Goal: Register for event/course: Register for event/course

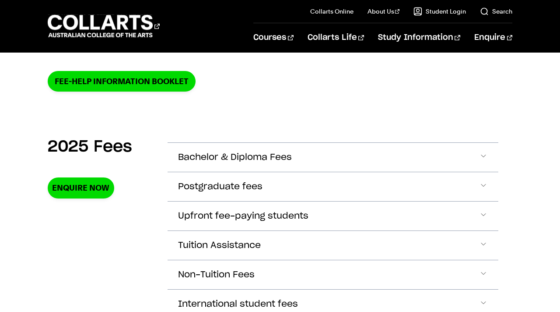
scroll to position [245, 0]
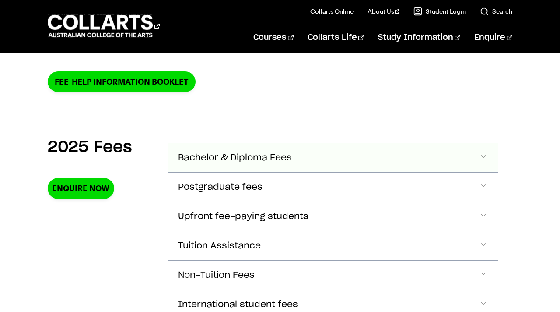
click at [482, 157] on span "Accordion Section" at bounding box center [483, 157] width 9 height 11
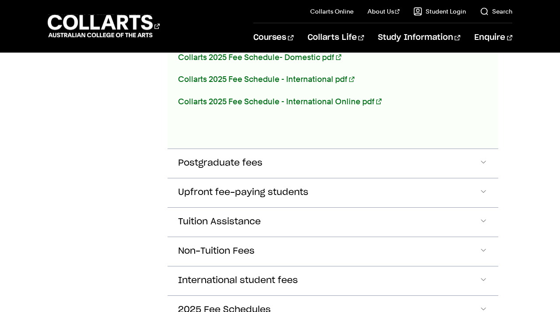
scroll to position [591, 0]
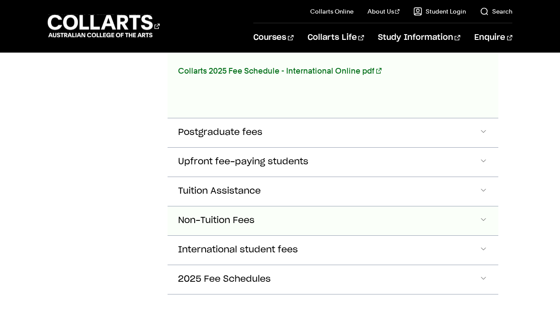
click at [367, 215] on button "Non-Tuition Fees" at bounding box center [333, 220] width 331 height 29
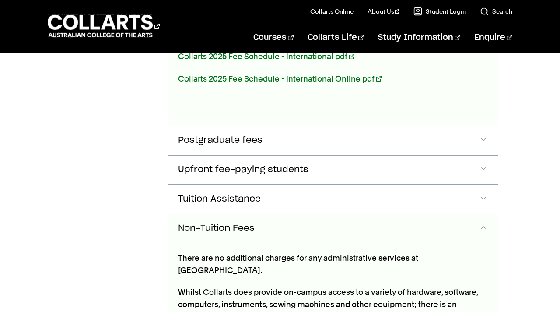
scroll to position [609, 0]
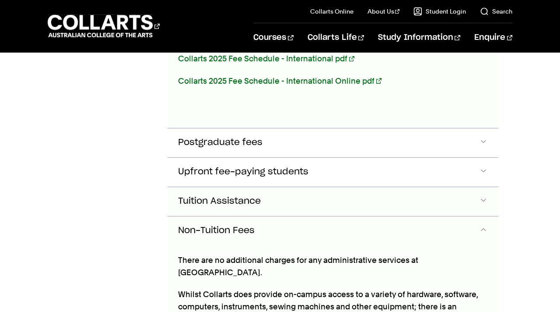
click at [286, 197] on button "Tuition Assistance" at bounding box center [333, 201] width 331 height 29
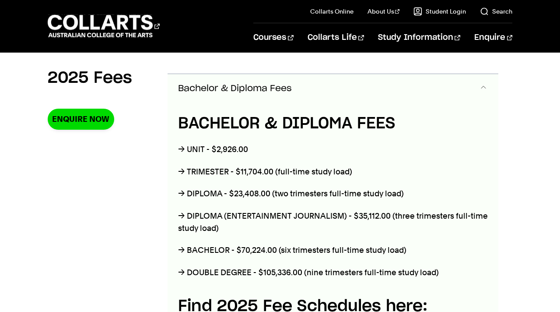
scroll to position [316, 0]
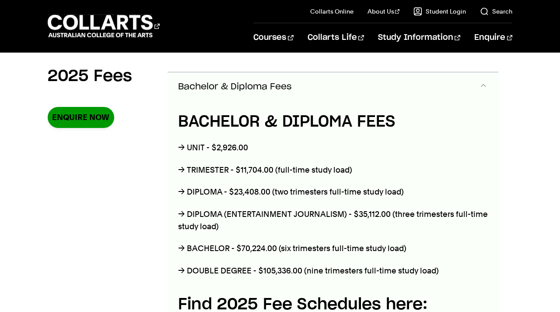
click at [96, 115] on link "Enquire Now" at bounding box center [81, 117] width 67 height 21
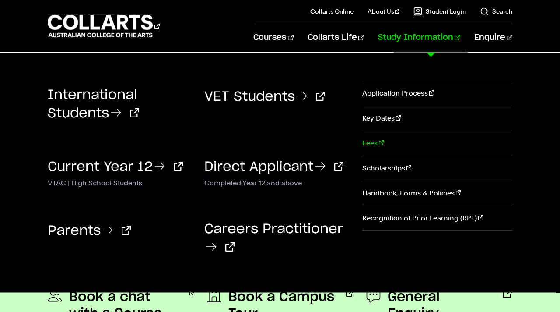
click at [374, 143] on link "Fees" at bounding box center [437, 143] width 150 height 25
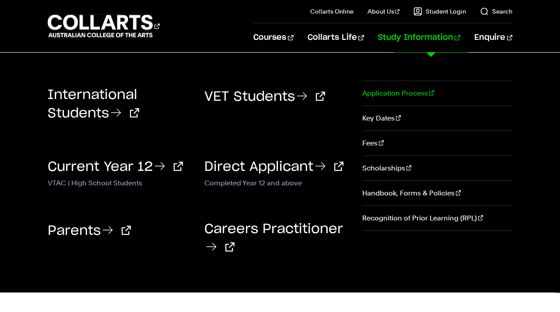
click at [392, 93] on link "Application Process" at bounding box center [437, 93] width 150 height 25
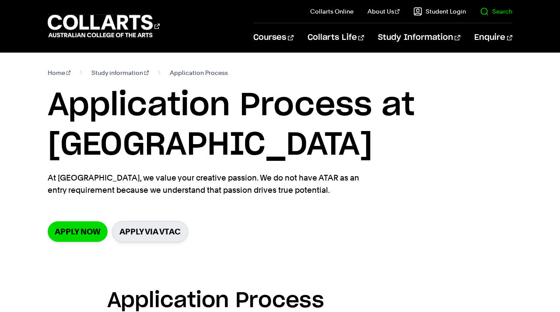
click at [509, 9] on link "Search" at bounding box center [496, 11] width 32 height 9
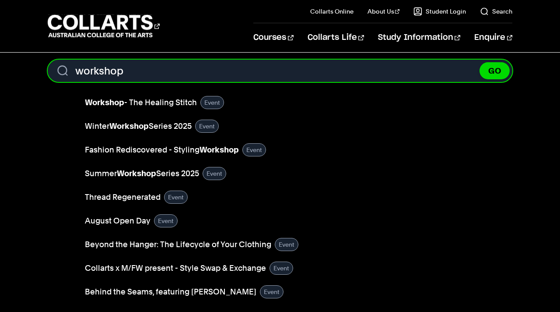
scroll to position [7, 0]
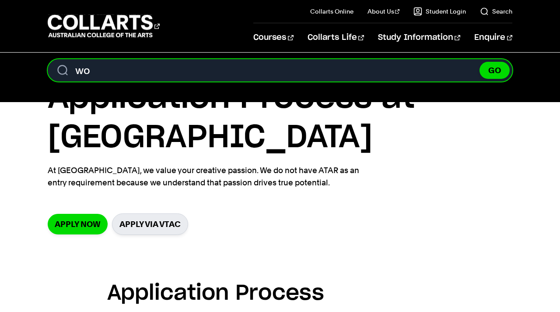
type input "w"
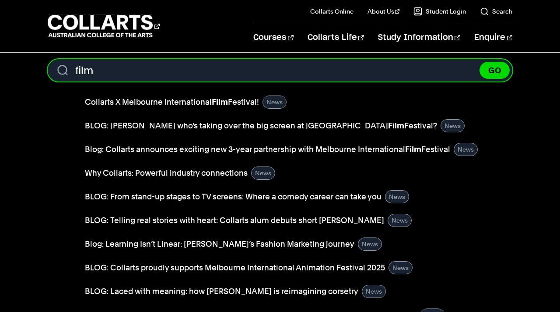
type input "film"
click at [495, 70] on button "GO" at bounding box center [495, 70] width 30 height 17
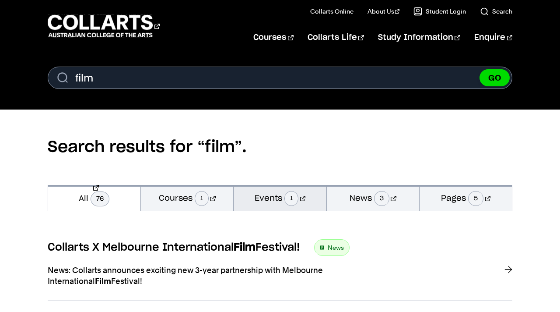
click at [297, 196] on span "1" at bounding box center [292, 198] width 14 height 15
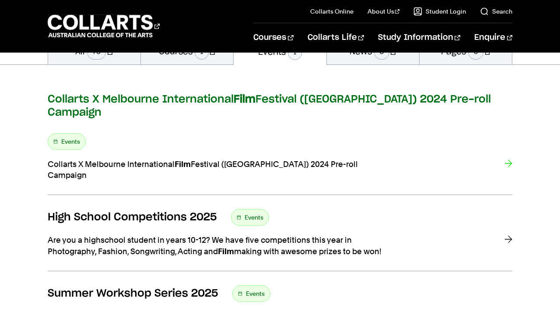
scroll to position [148, 0]
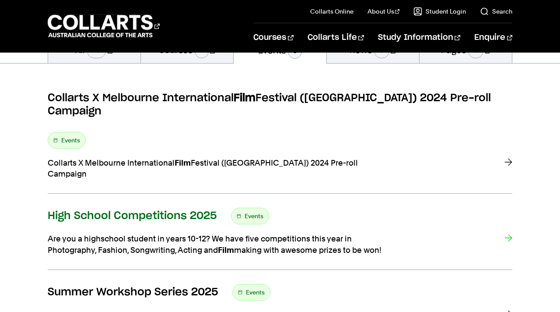
click at [510, 233] on div at bounding box center [509, 244] width 8 height 22
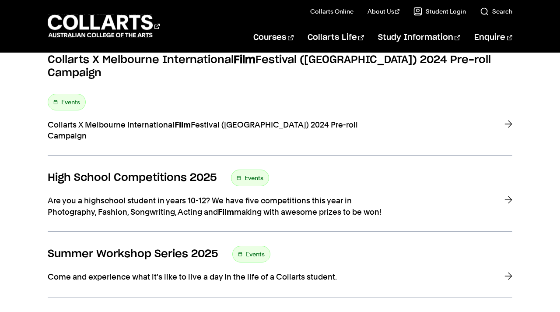
scroll to position [186, 0]
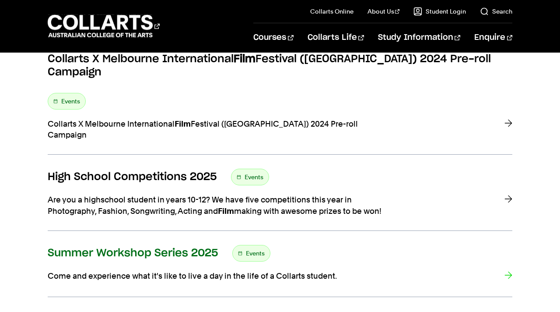
click at [239, 245] on div "Events" at bounding box center [251, 253] width 38 height 17
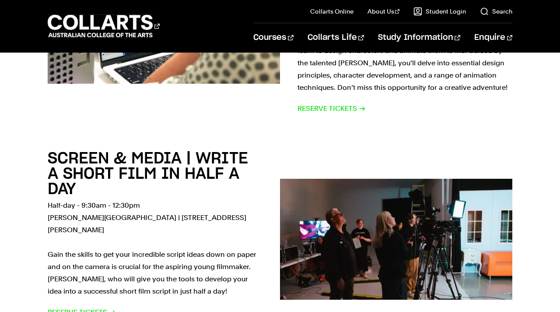
scroll to position [1997, 0]
